Goal: Obtain resource: Obtain resource

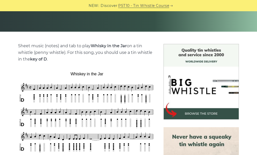
scroll to position [204, 0]
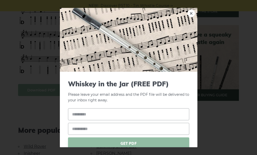
click at [188, 14] on link "×" at bounding box center [192, 13] width 8 height 8
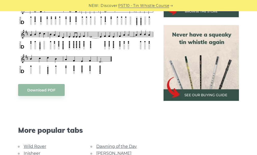
scroll to position [153, 0]
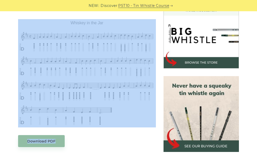
drag, startPoint x: 149, startPoint y: 131, endPoint x: 69, endPoint y: 88, distance: 90.8
click at [70, 89] on div "Sheet music (notes) and tab to play Whisky in the Jar on a tin whistle (penny w…" at bounding box center [87, 148] width 138 height 313
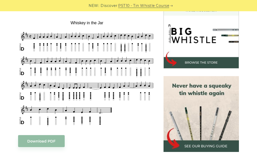
click at [110, 139] on div "Download PDF" at bounding box center [87, 141] width 138 height 12
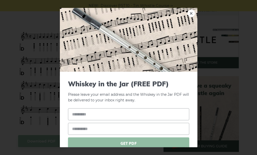
drag, startPoint x: 135, startPoint y: 123, endPoint x: 96, endPoint y: 113, distance: 40.3
click at [188, 12] on link "×" at bounding box center [192, 13] width 8 height 8
drag, startPoint x: 22, startPoint y: 24, endPoint x: 28, endPoint y: 35, distance: 12.4
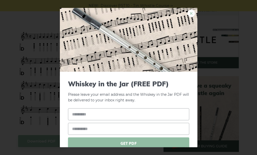
click at [189, 14] on link "×" at bounding box center [192, 13] width 8 height 8
drag, startPoint x: 25, startPoint y: 30, endPoint x: 101, endPoint y: 50, distance: 78.4
click at [189, 13] on link "×" at bounding box center [192, 13] width 8 height 8
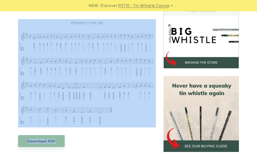
drag, startPoint x: 125, startPoint y: 128, endPoint x: 61, endPoint y: 102, distance: 68.5
click at [61, 102] on div "Sheet music (notes) and tab to play Whisky in the Jar on a tin whistle (penny w…" at bounding box center [87, 148] width 138 height 313
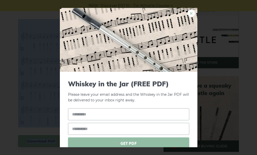
click at [188, 13] on link "×" at bounding box center [192, 13] width 8 height 8
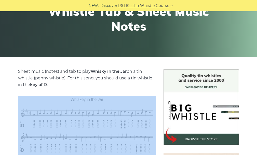
scroll to position [0, 0]
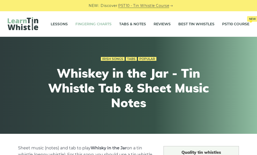
click at [94, 24] on link "Fingering Charts" at bounding box center [93, 24] width 36 height 13
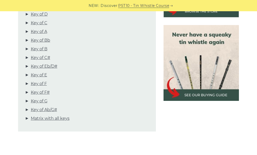
scroll to position [153, 0]
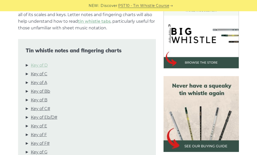
click at [42, 63] on link "Key of D" at bounding box center [39, 65] width 17 height 7
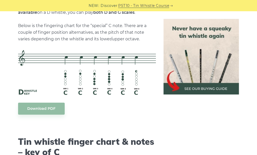
scroll to position [1213, 0]
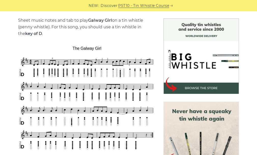
scroll to position [153, 0]
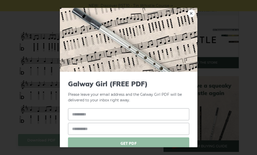
drag, startPoint x: 21, startPoint y: 26, endPoint x: 41, endPoint y: 60, distance: 39.3
click at [188, 14] on link "×" at bounding box center [192, 13] width 8 height 8
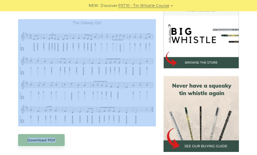
drag, startPoint x: 153, startPoint y: 133, endPoint x: 77, endPoint y: 97, distance: 84.4
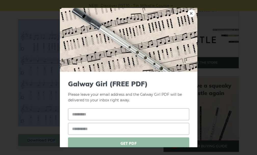
scroll to position [22, 0]
